Goal: Use online tool/utility: Utilize a website feature to perform a specific function

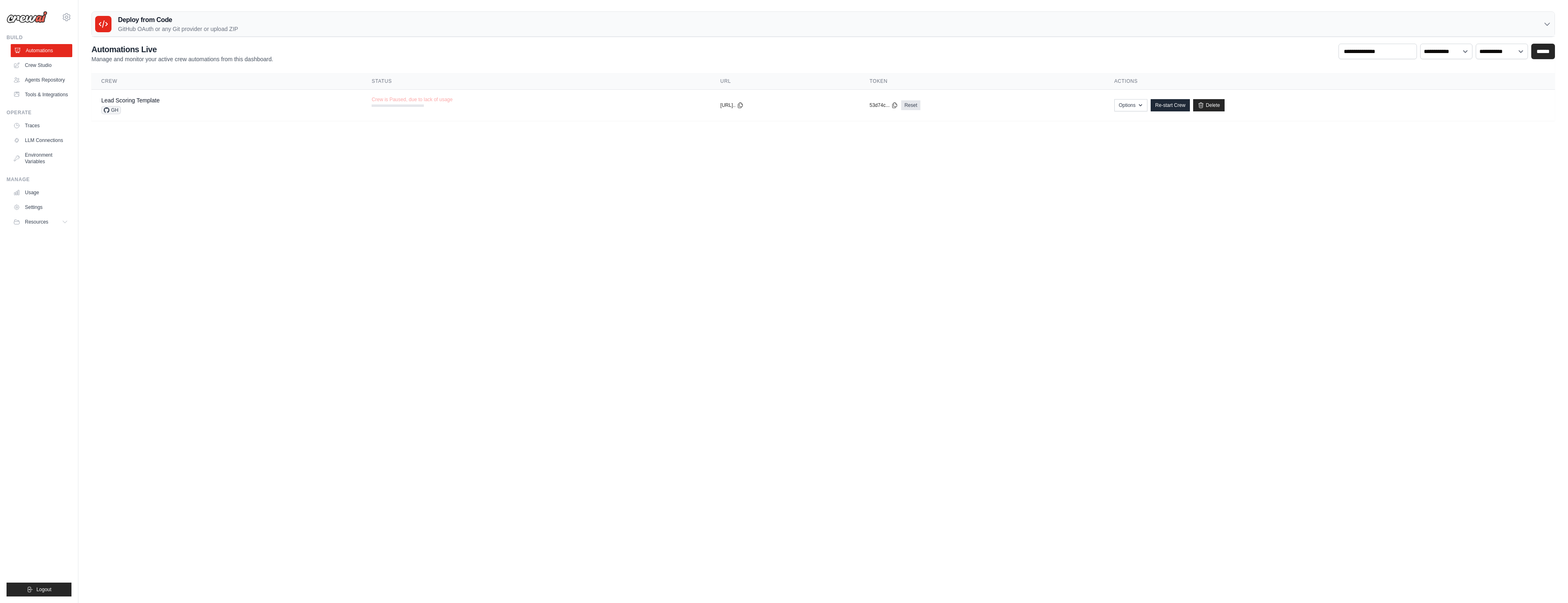
click at [41, 51] on link "Automations" at bounding box center [41, 50] width 61 height 13
click at [105, 23] on icon at bounding box center [103, 24] width 10 height 10
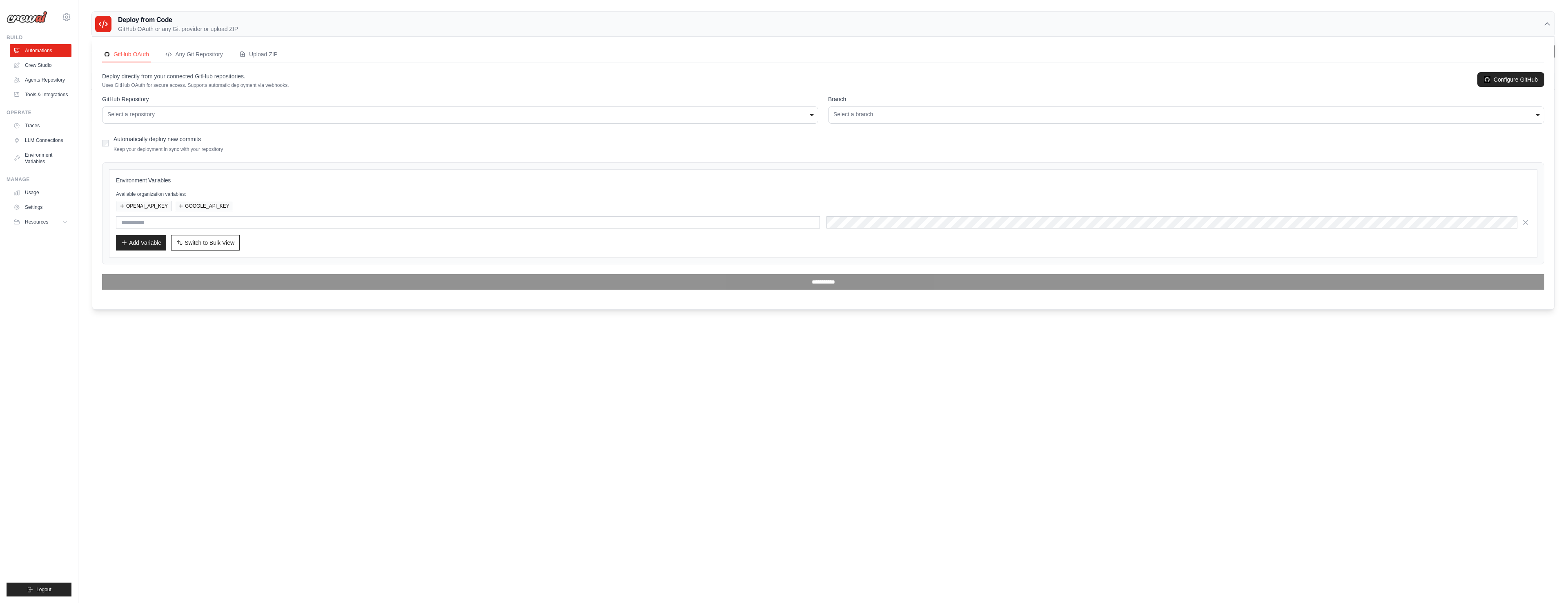
click at [303, 117] on div "Select a repository" at bounding box center [460, 114] width 705 height 9
select select "*********"
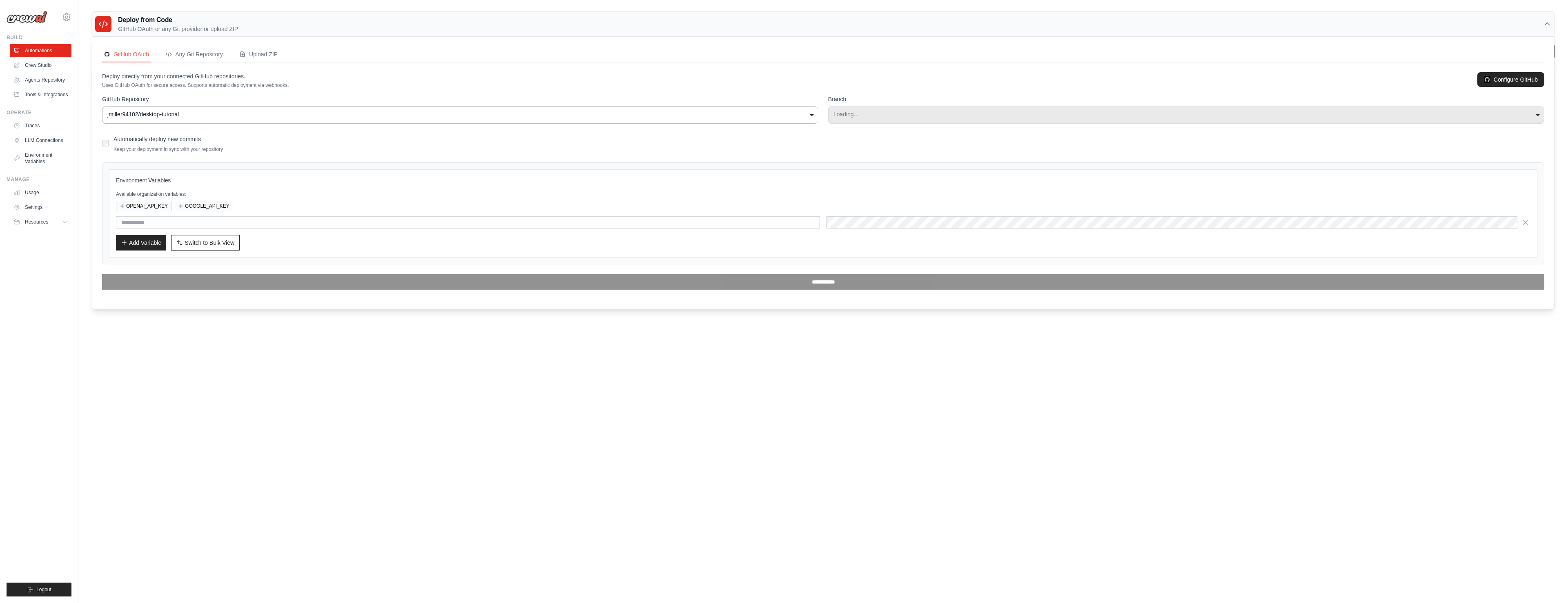
select select "****"
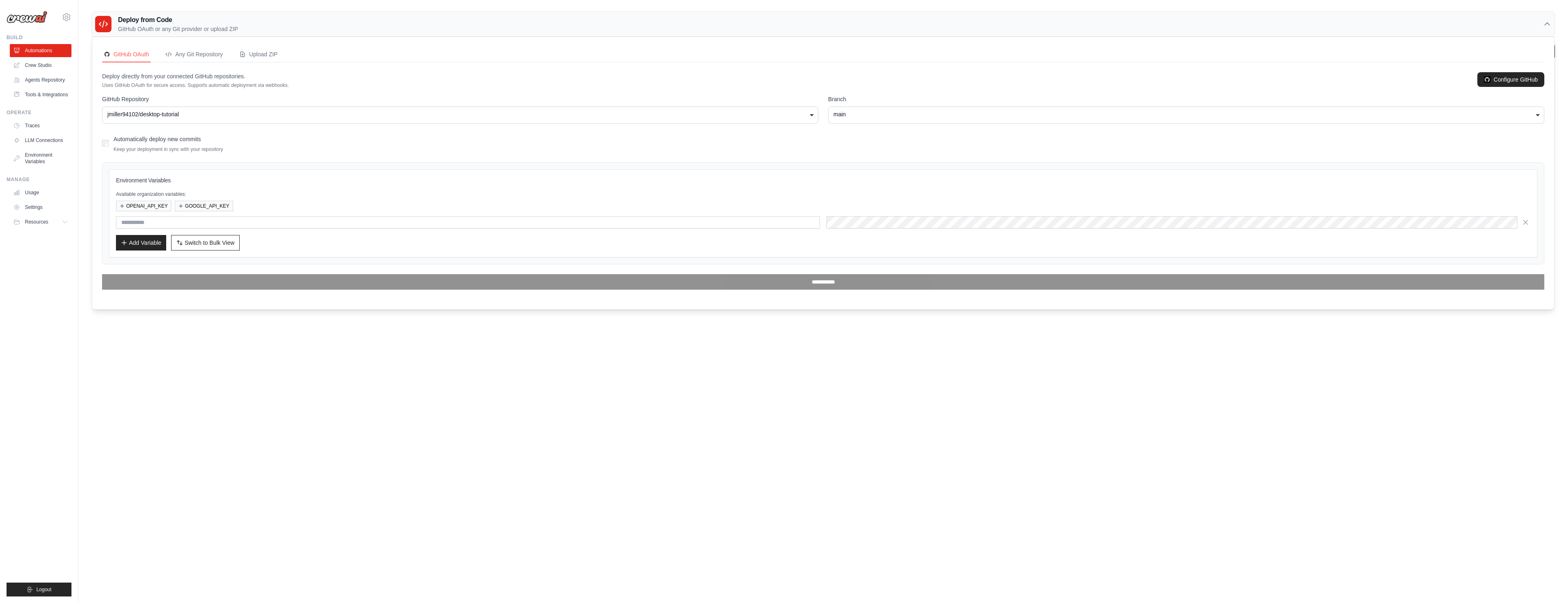
click at [505, 124] on form "**********" at bounding box center [823, 192] width 1442 height 195
click at [458, 115] on div "jmiller94102/desktop-tutorial" at bounding box center [460, 114] width 705 height 9
click at [191, 116] on div "jmiller94102/desktop-tutorial" at bounding box center [460, 114] width 705 height 9
select select
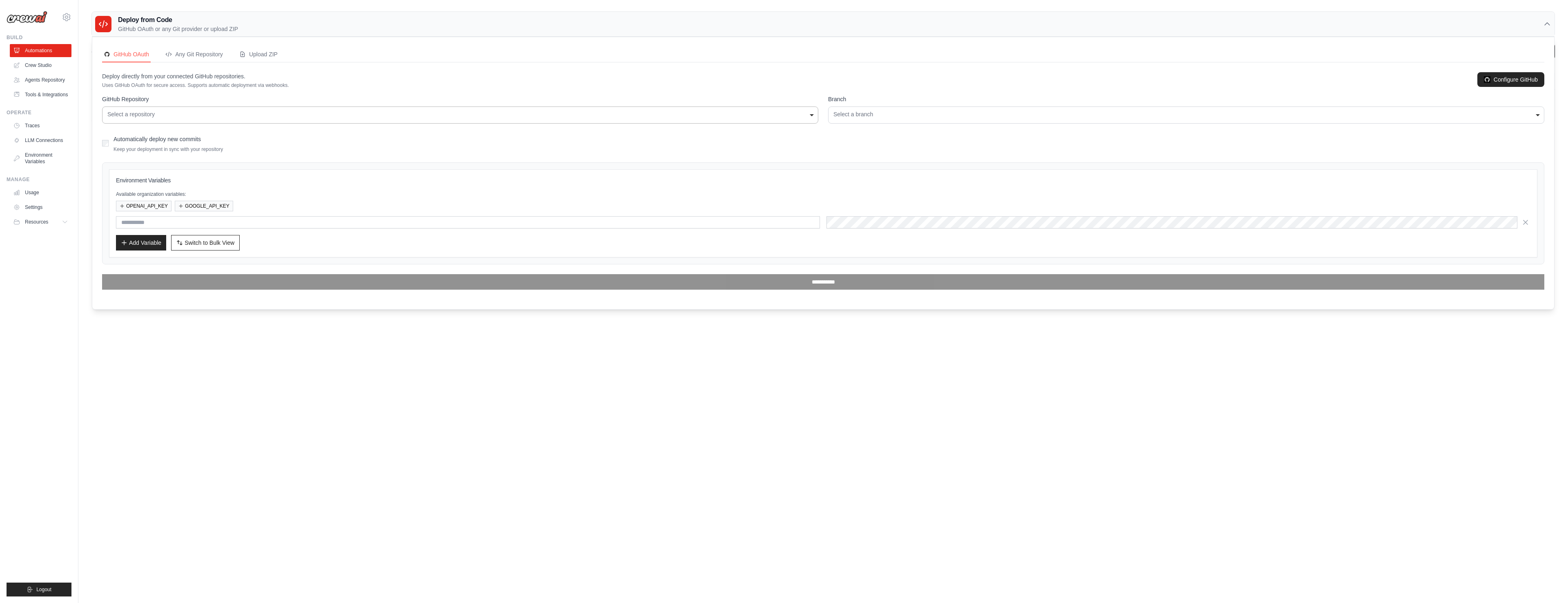
click at [197, 119] on div "Select a repository" at bounding box center [460, 114] width 705 height 9
click at [201, 113] on div "Select a repository" at bounding box center [460, 114] width 705 height 9
click at [1521, 81] on link "Configure GitHub" at bounding box center [1511, 80] width 67 height 15
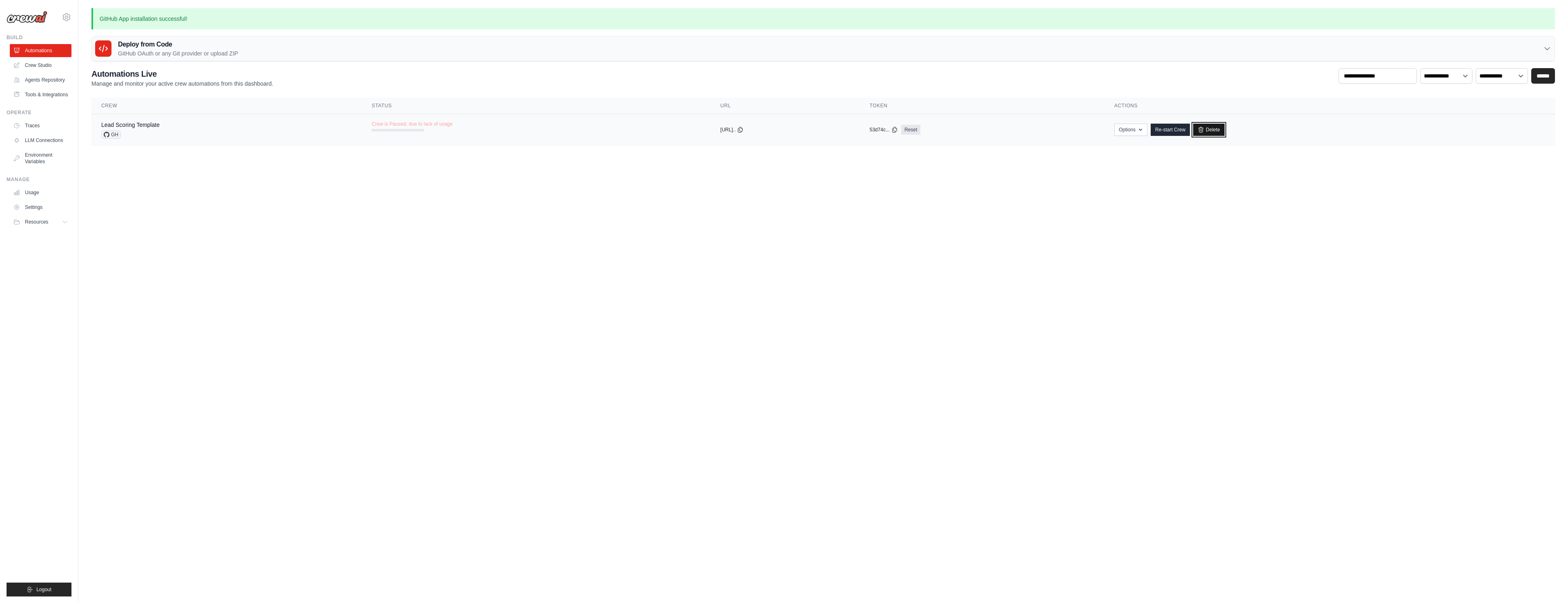
click at [1225, 132] on link "Delete" at bounding box center [1209, 130] width 32 height 12
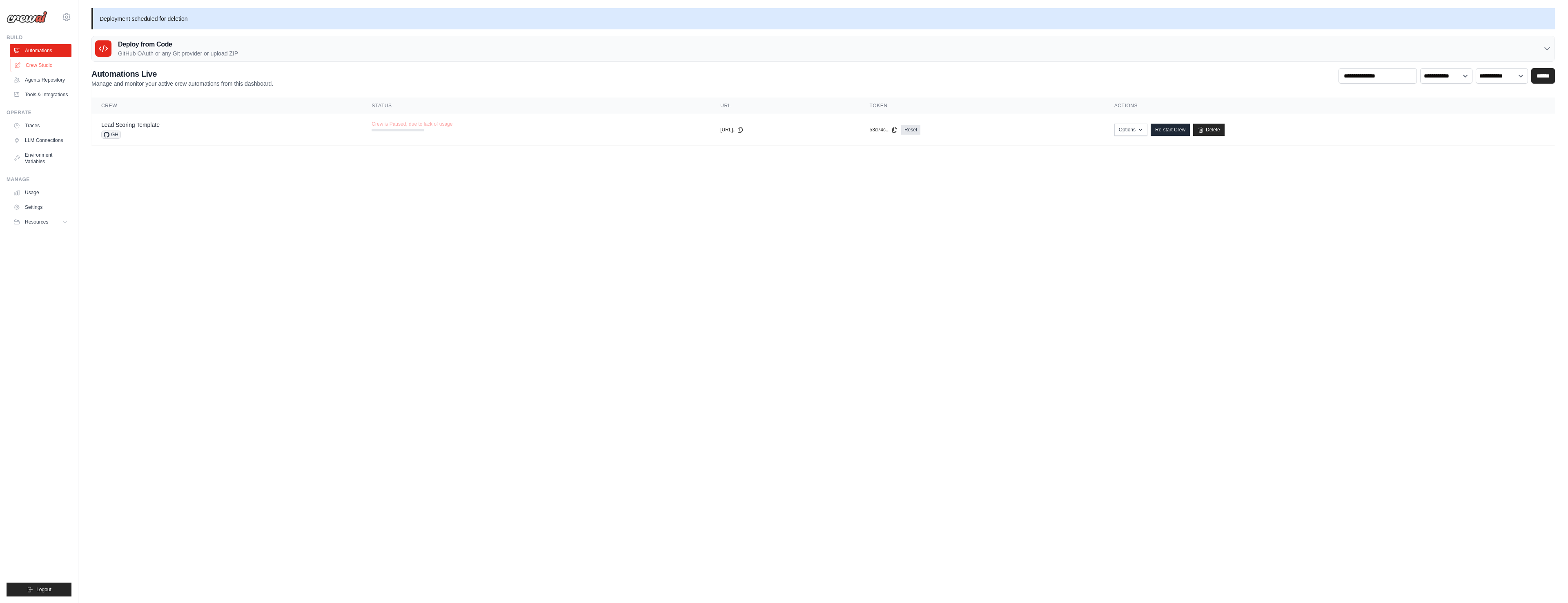
click at [40, 65] on link "Crew Studio" at bounding box center [41, 65] width 61 height 13
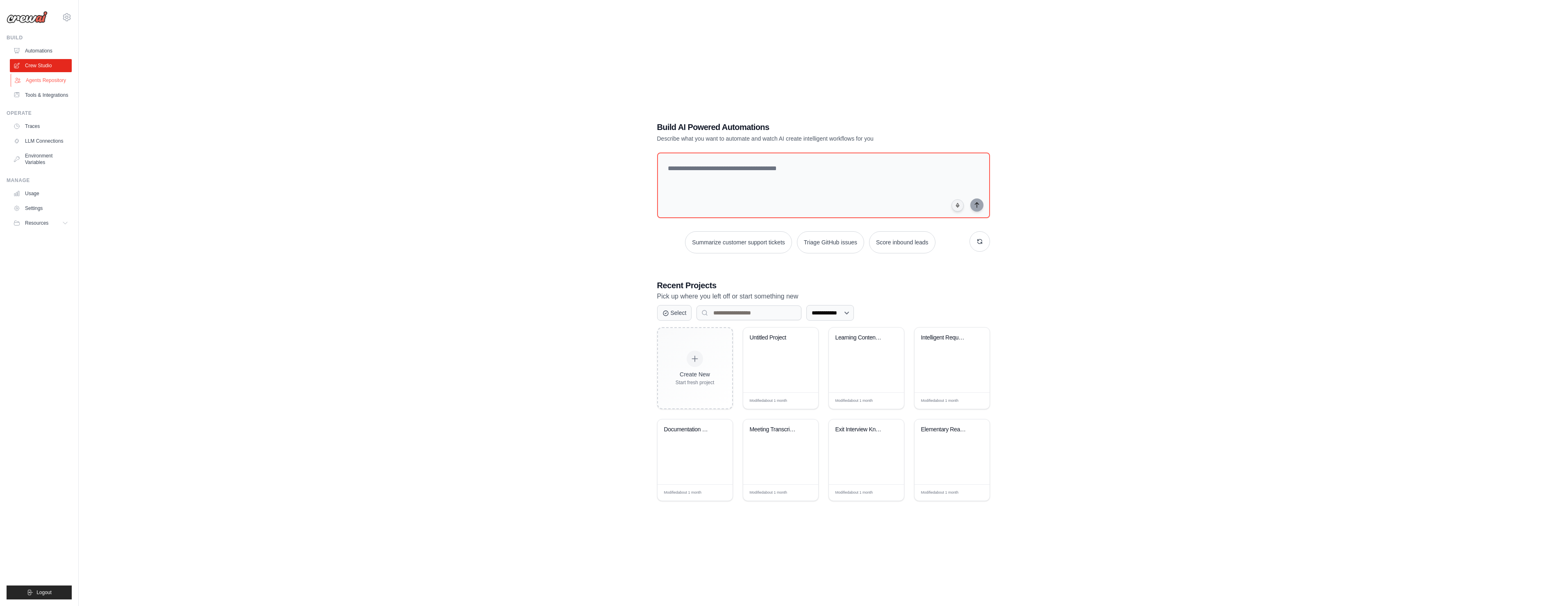
click at [43, 79] on link "Agents Repository" at bounding box center [41, 80] width 62 height 13
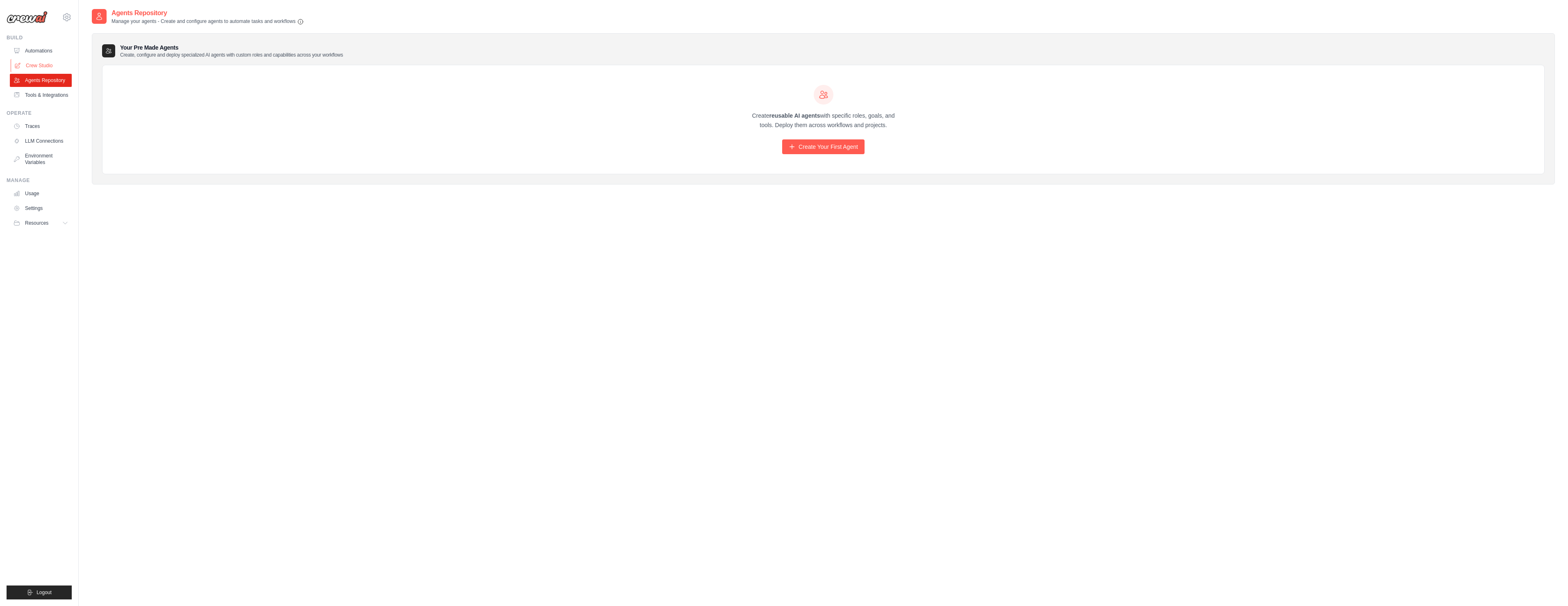
click at [42, 66] on link "Crew Studio" at bounding box center [41, 65] width 62 height 13
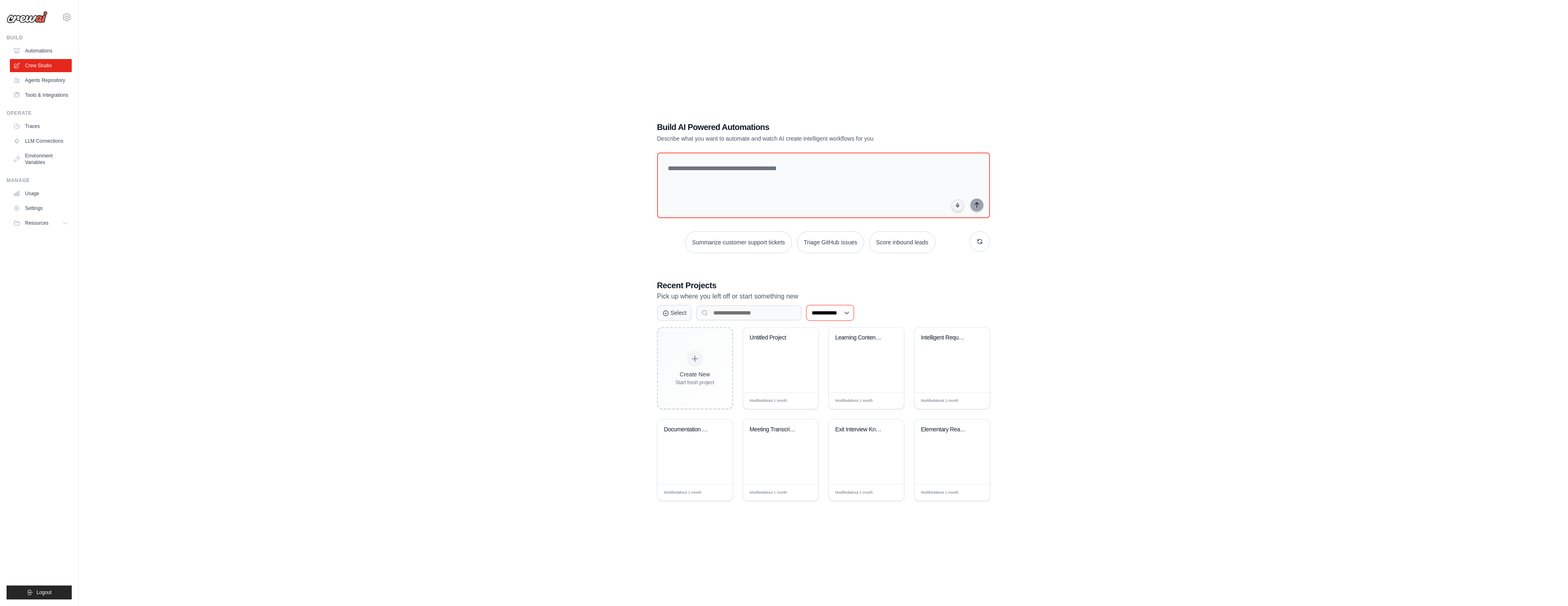
click at [839, 308] on select "**********" at bounding box center [830, 312] width 48 height 15
click at [779, 452] on div "Meeting Transcript Formatter" at bounding box center [780, 452] width 75 height 65
click at [707, 457] on div "Documentation Learning Plan Generat..." at bounding box center [695, 452] width 75 height 65
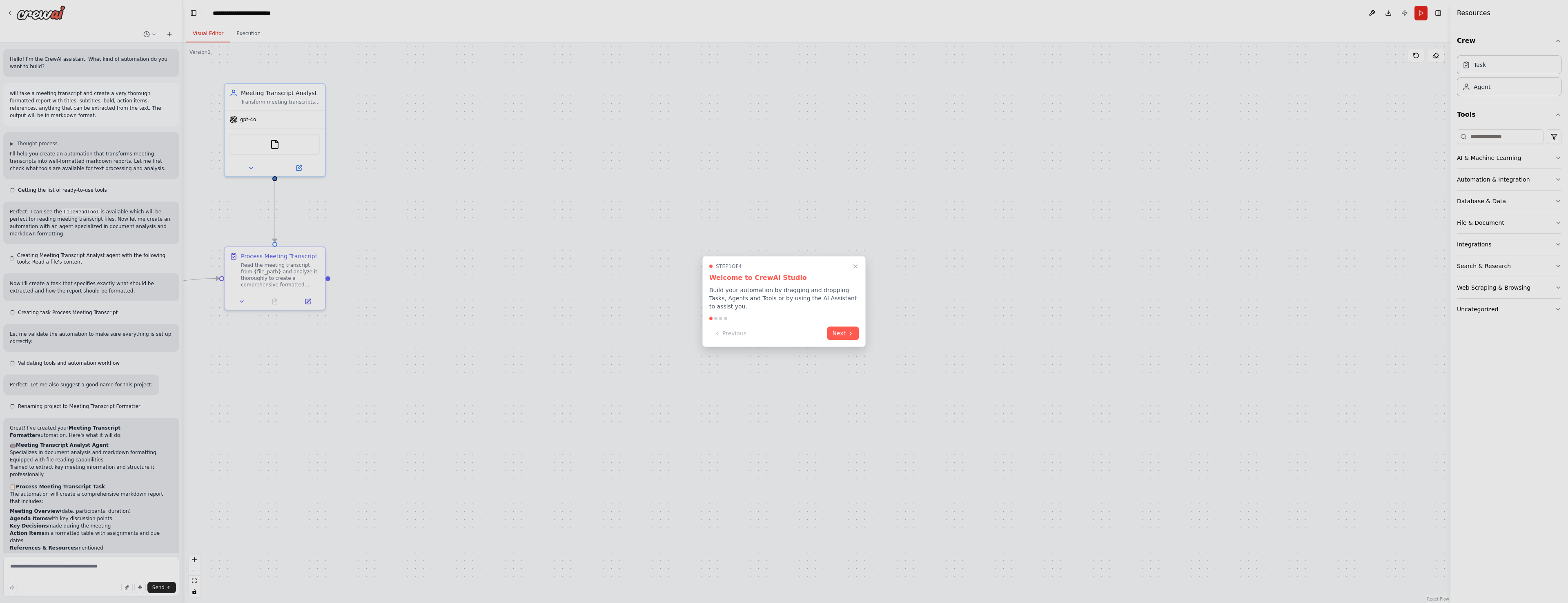
scroll to position [415, 0]
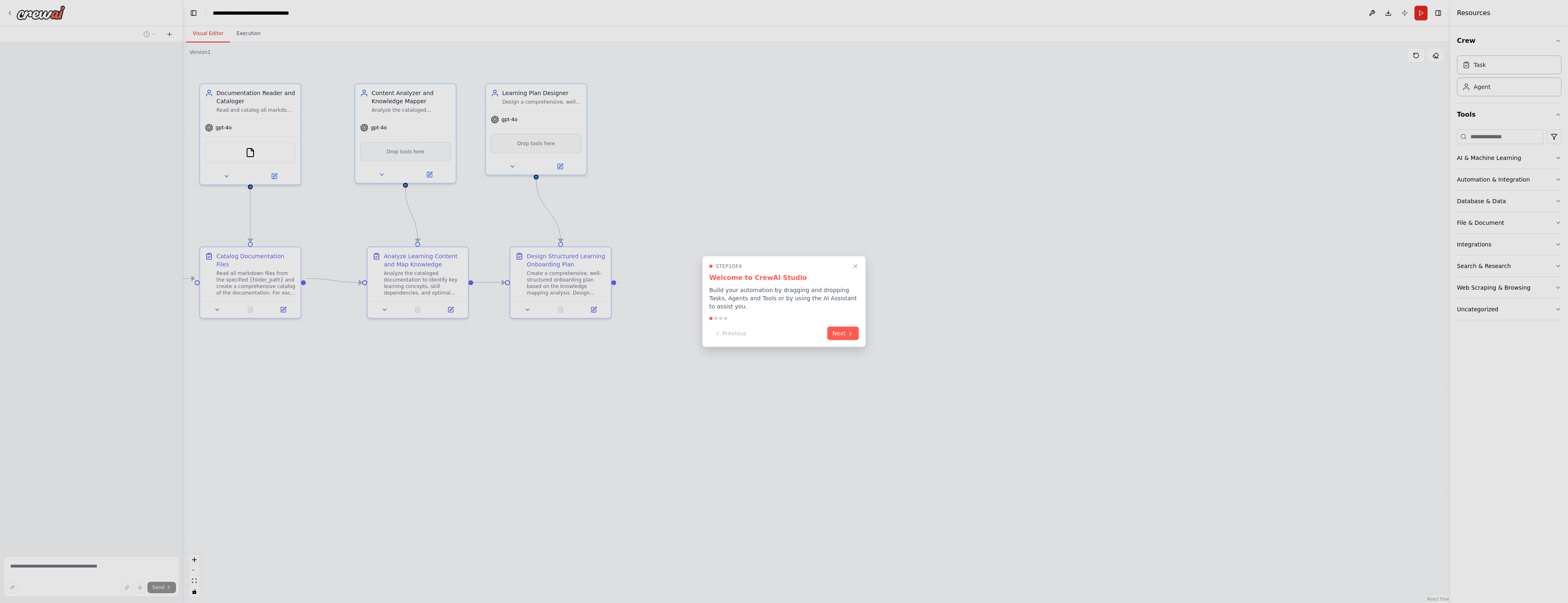
scroll to position [435, 0]
